Goal: Information Seeking & Learning: Learn about a topic

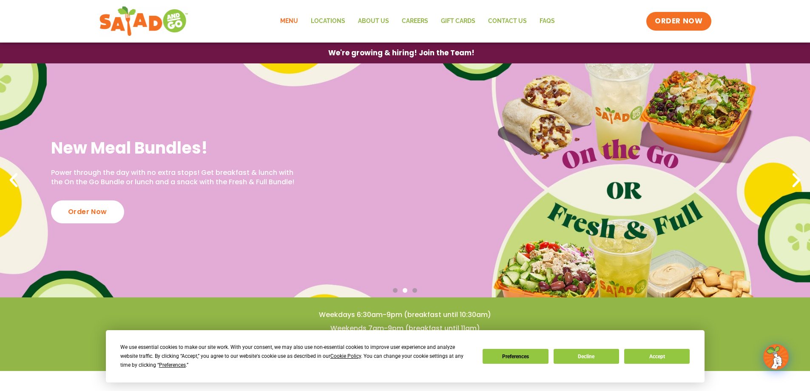
click at [292, 21] on link "Menu" at bounding box center [289, 21] width 31 height 20
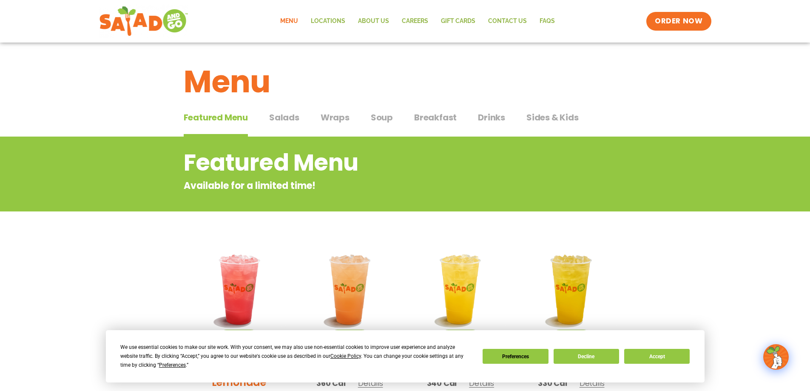
click at [285, 117] on span "Salads" at bounding box center [284, 117] width 30 height 13
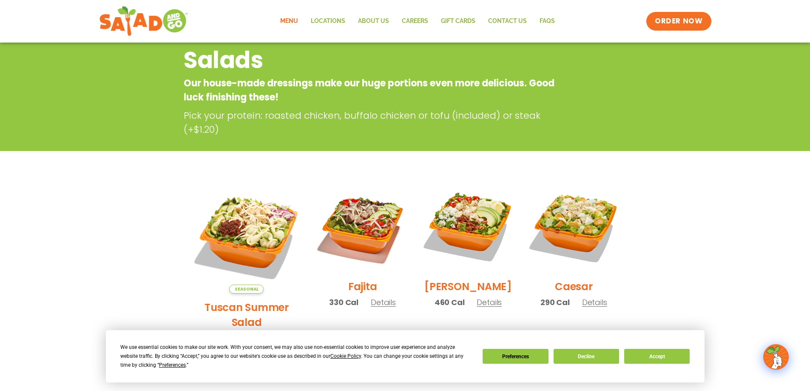
scroll to position [39, 0]
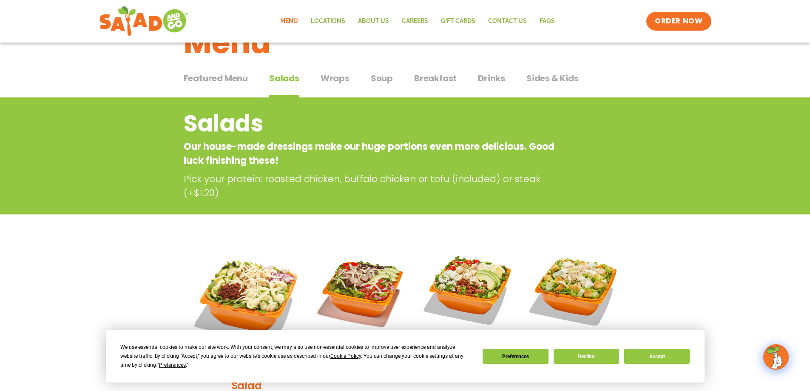
click at [332, 78] on span "Wraps" at bounding box center [335, 78] width 29 height 13
